Goal: Navigation & Orientation: Find specific page/section

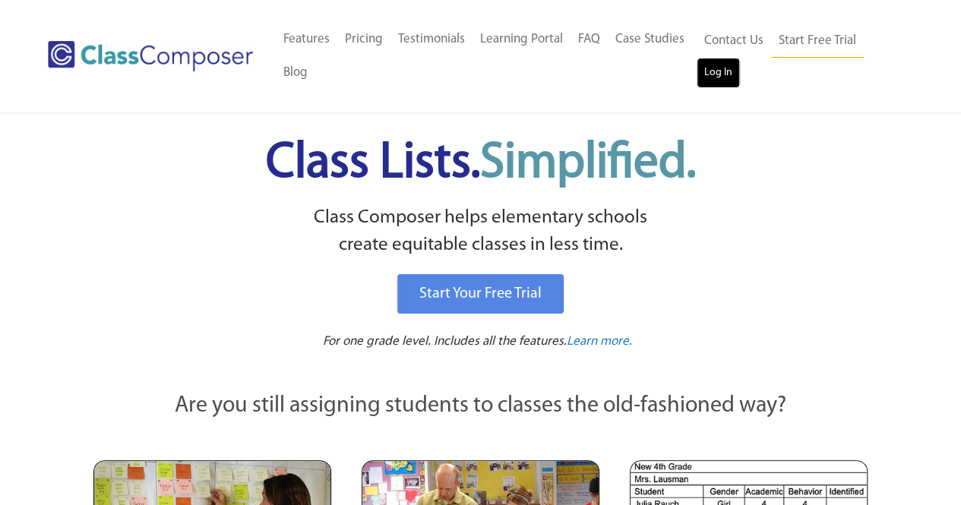
click at [735, 87] on link "Log In" at bounding box center [718, 73] width 43 height 30
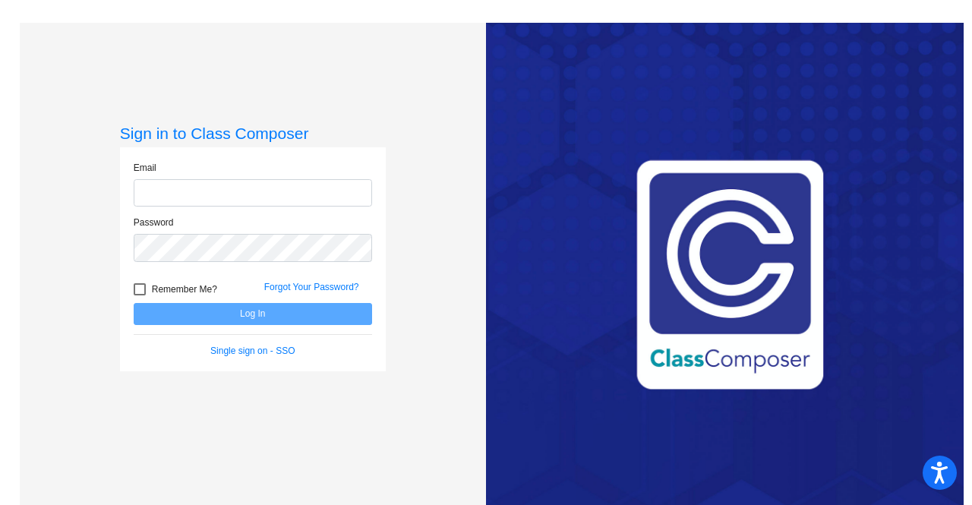
click at [183, 193] on input "email" at bounding box center [253, 193] width 239 height 28
type input "[PERSON_NAME][EMAIL_ADDRESS][PERSON_NAME][DOMAIN_NAME]"
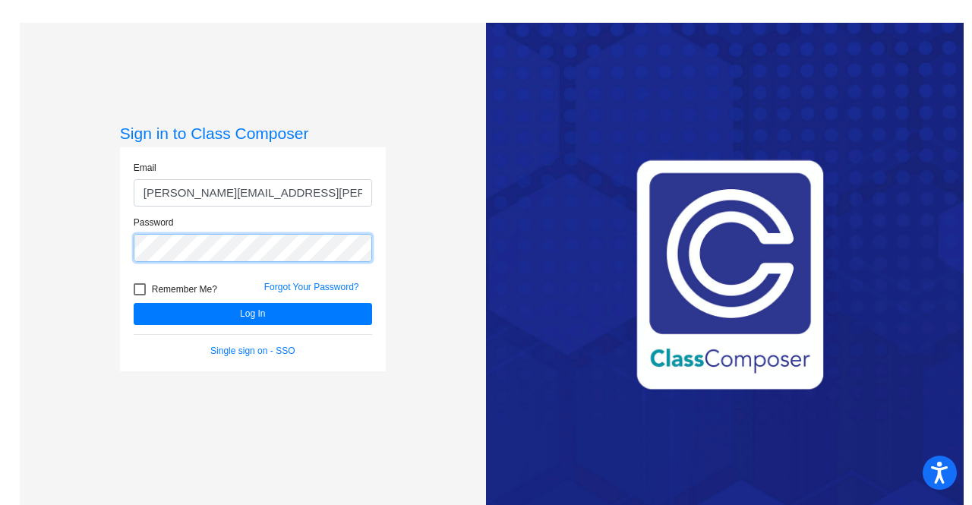
click at [134, 303] on button "Log In" at bounding box center [253, 314] width 239 height 22
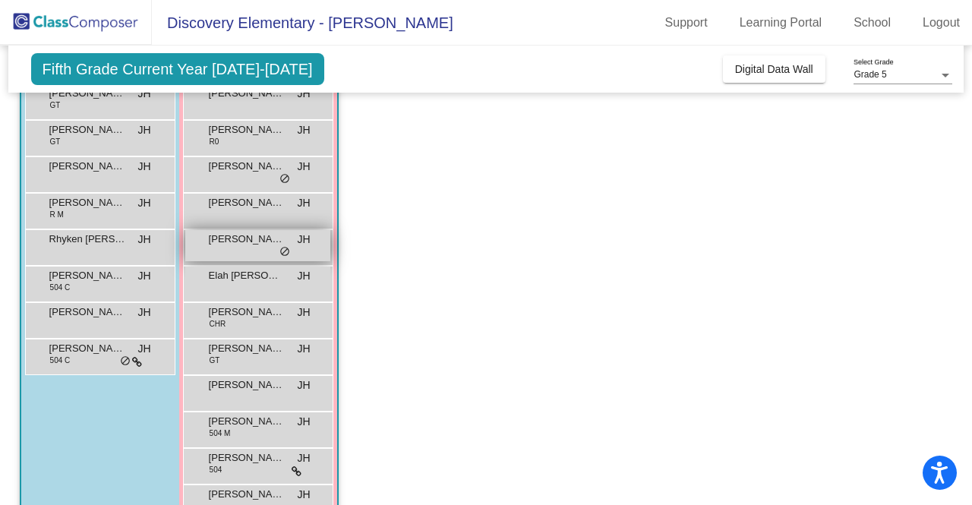
scroll to position [345, 0]
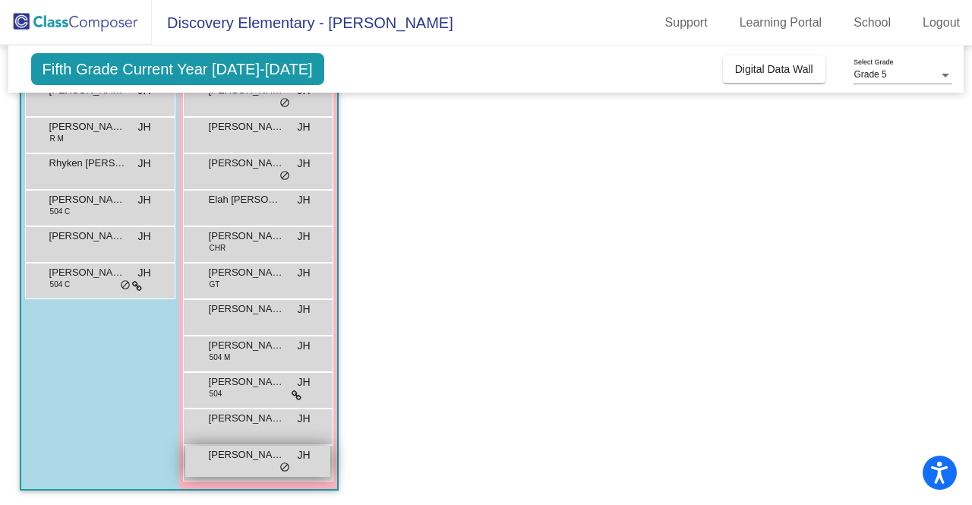
click at [292, 455] on div "[PERSON_NAME] lock do_not_disturb_alt" at bounding box center [257, 461] width 145 height 31
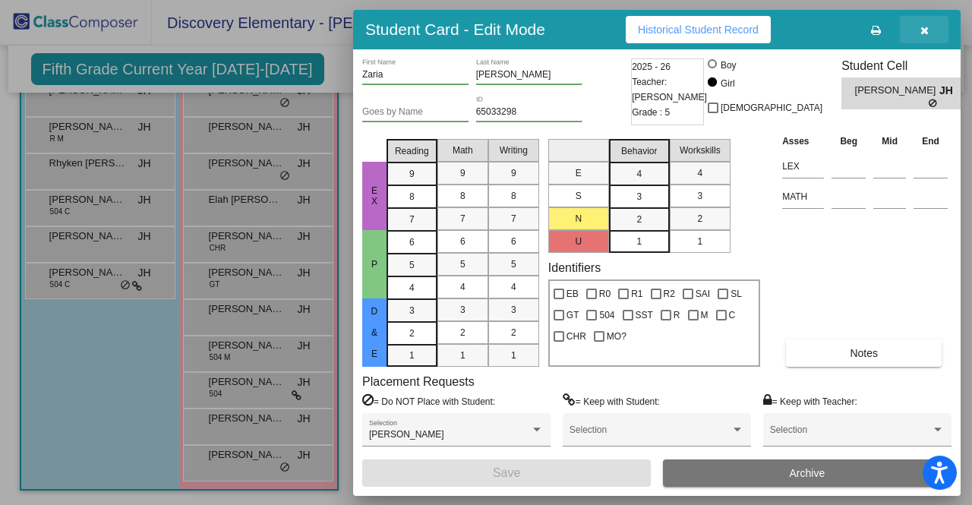
click at [931, 21] on button "button" at bounding box center [924, 29] width 49 height 27
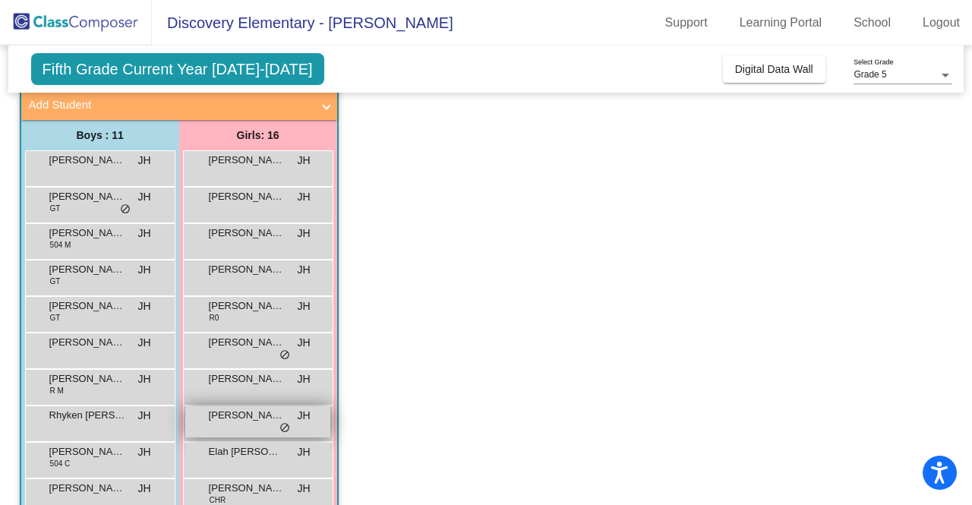
scroll to position [41, 0]
